Goal: Task Accomplishment & Management: Complete application form

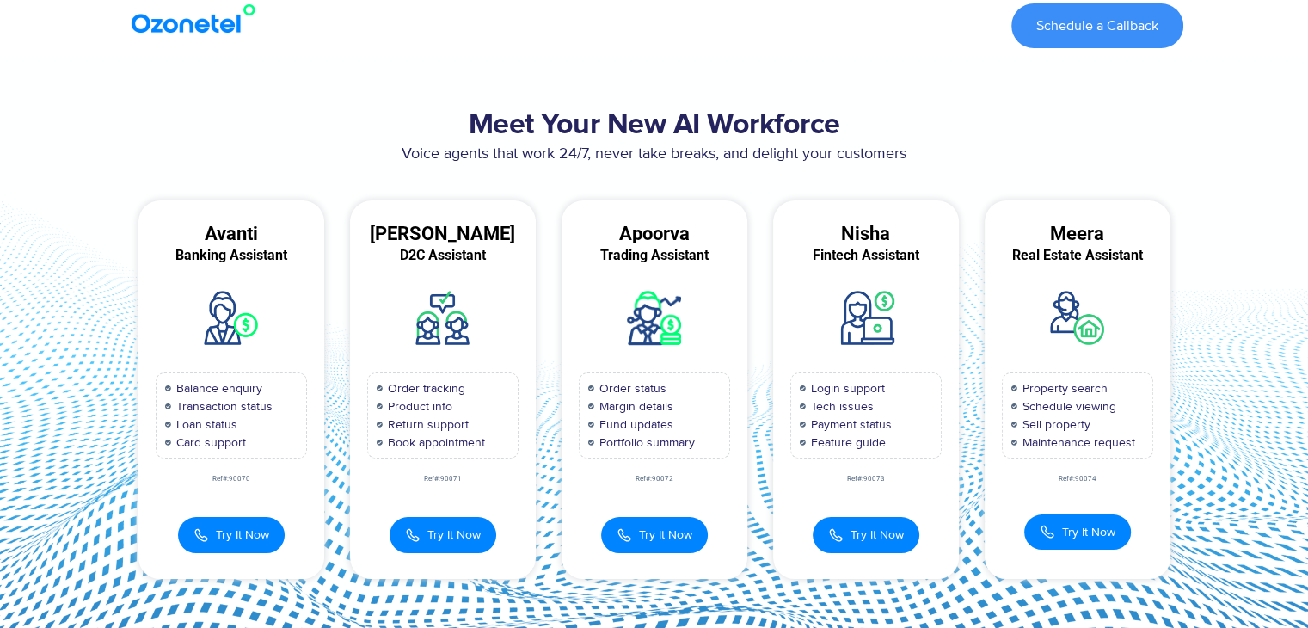
click at [207, 35] on div at bounding box center [198, 26] width 162 height 62
click at [177, 11] on img at bounding box center [196, 18] width 139 height 31
click at [174, 17] on img at bounding box center [196, 18] width 139 height 31
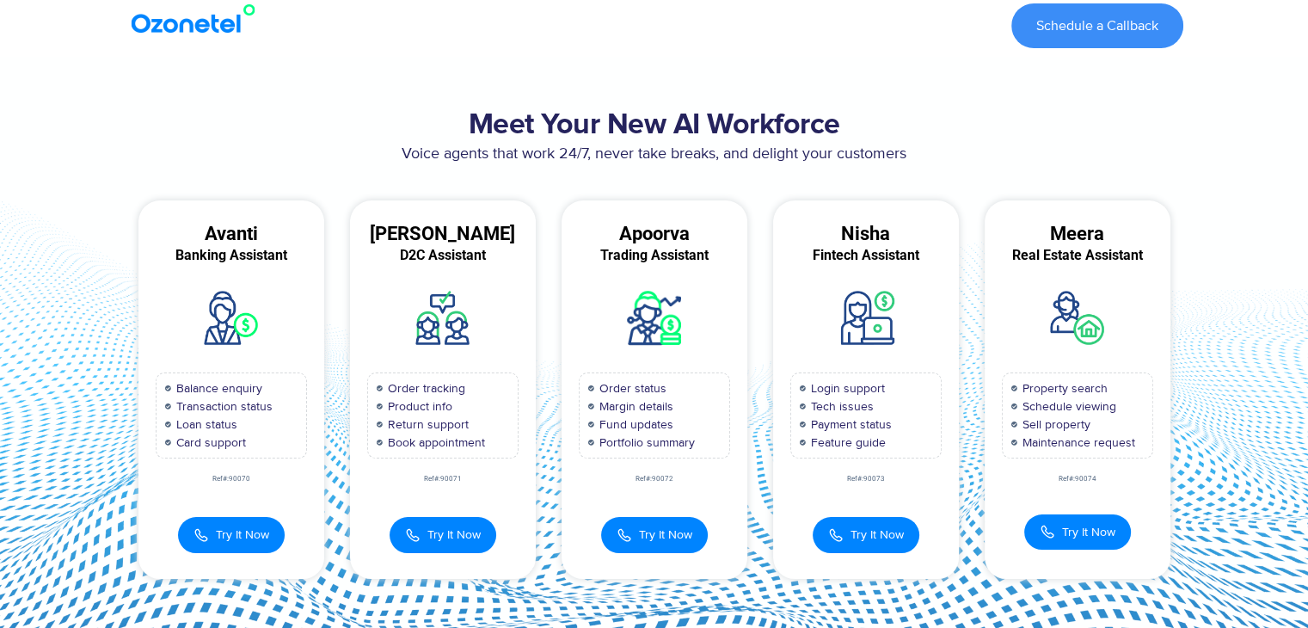
click at [217, 21] on img at bounding box center [196, 18] width 139 height 31
click at [523, 111] on h2 "Meet Your New AI Workforce" at bounding box center [654, 125] width 1057 height 34
click at [1004, 97] on section "Meet Your New AI Workforce Voice agents that work 24/7, never take breaks, and …" at bounding box center [654, 343] width 1308 height 573
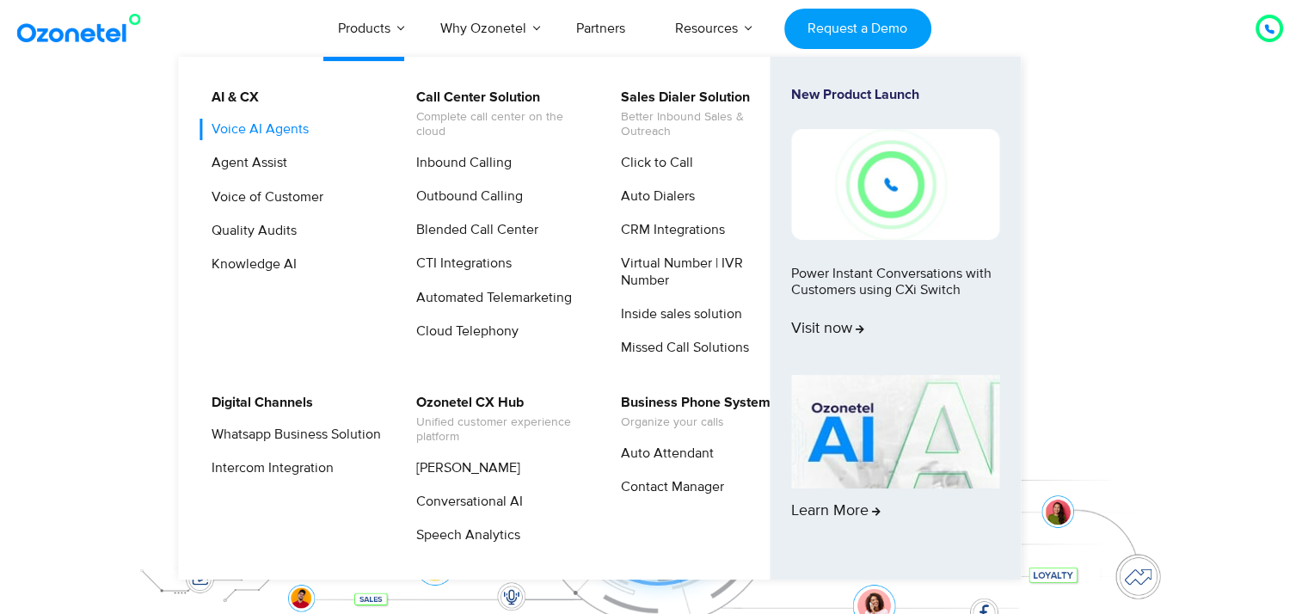
click at [248, 129] on link "Voice AI Agents" at bounding box center [255, 129] width 111 height 21
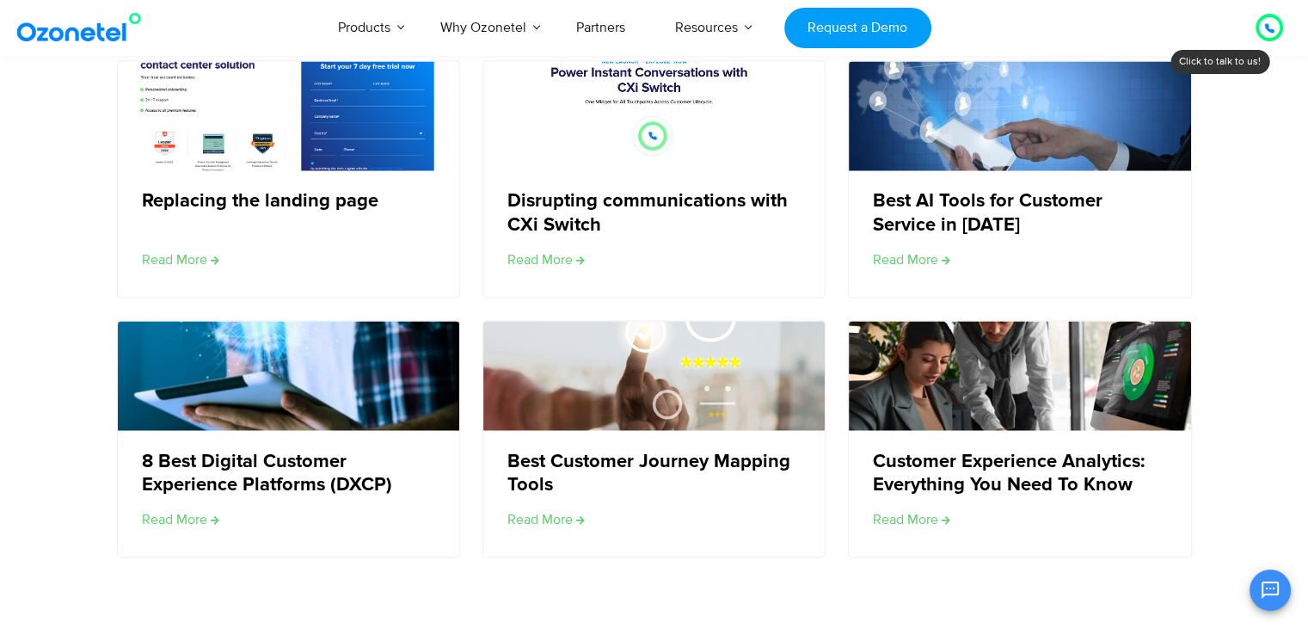
scroll to position [3095, 0]
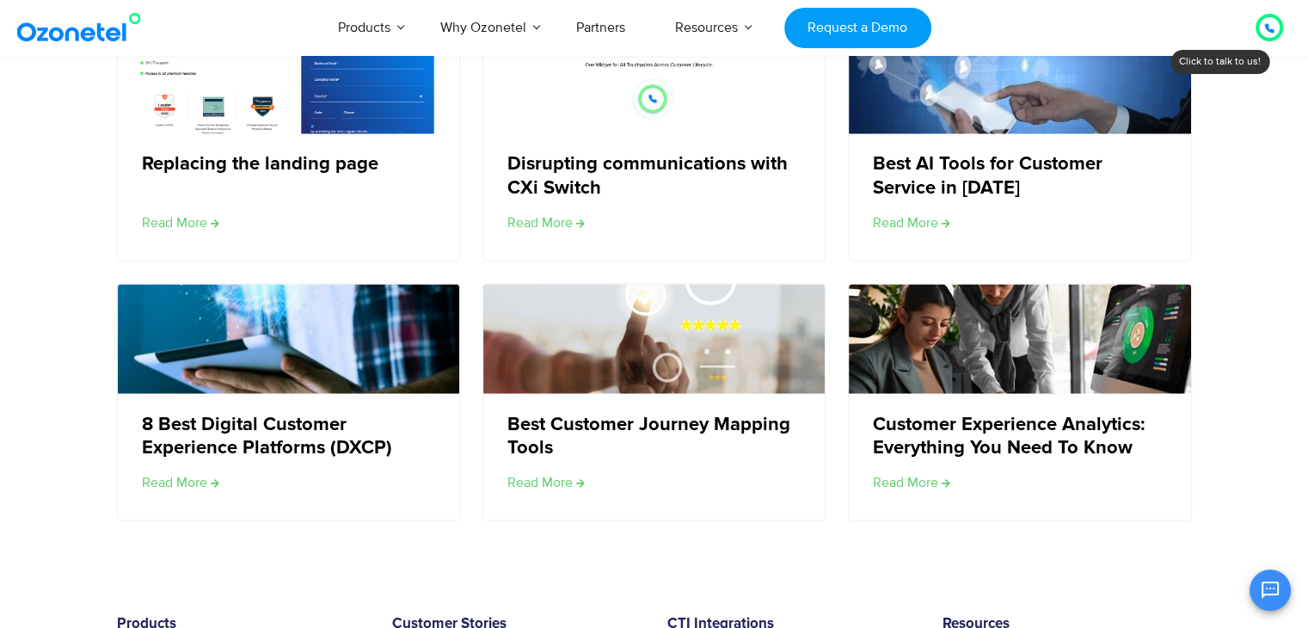
click at [775, 23] on "Products AI & CX Voice AI Agents Agent Assist Voice of Customer Quality Audits …" at bounding box center [622, 27] width 618 height 57
click at [834, 23] on link "Request a Demo" at bounding box center [857, 28] width 147 height 40
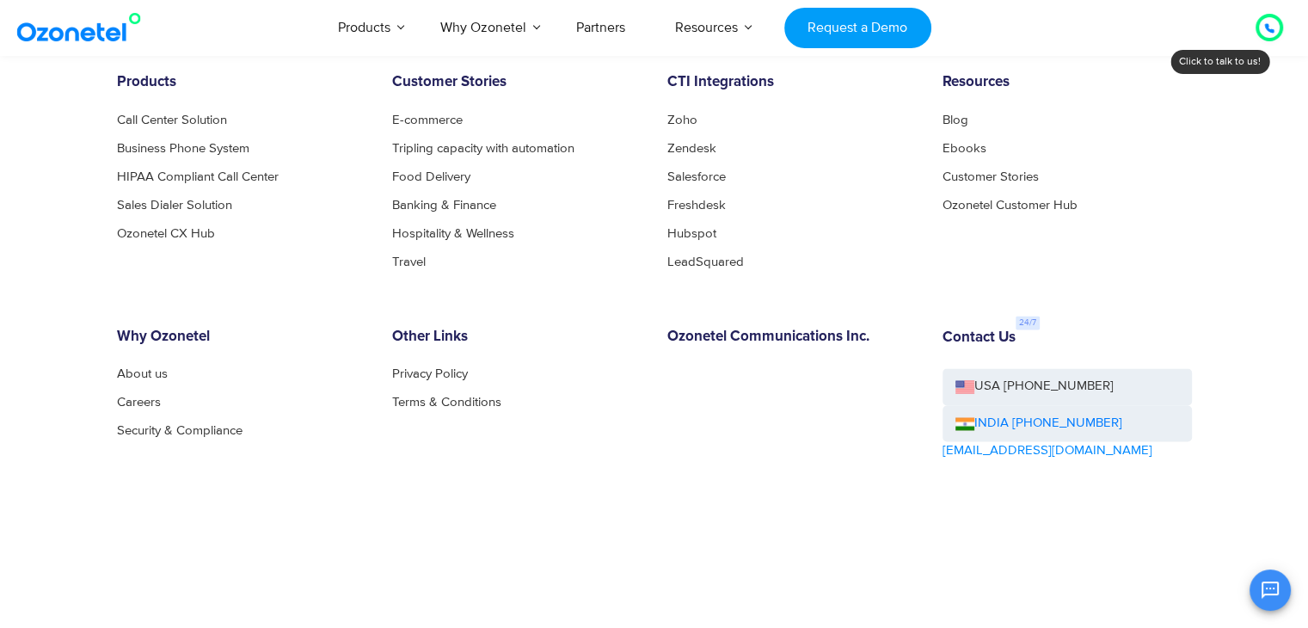
scroll to position [2818, 0]
